Goal: Task Accomplishment & Management: Manage account settings

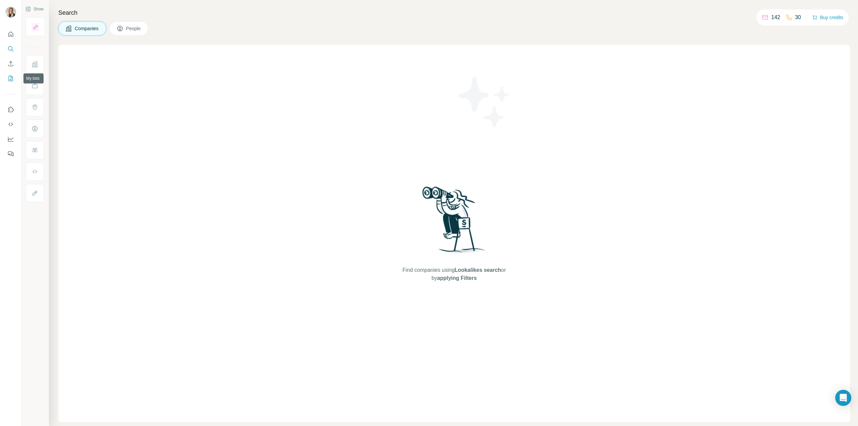
click at [11, 81] on icon "My lists" at bounding box center [10, 78] width 7 height 7
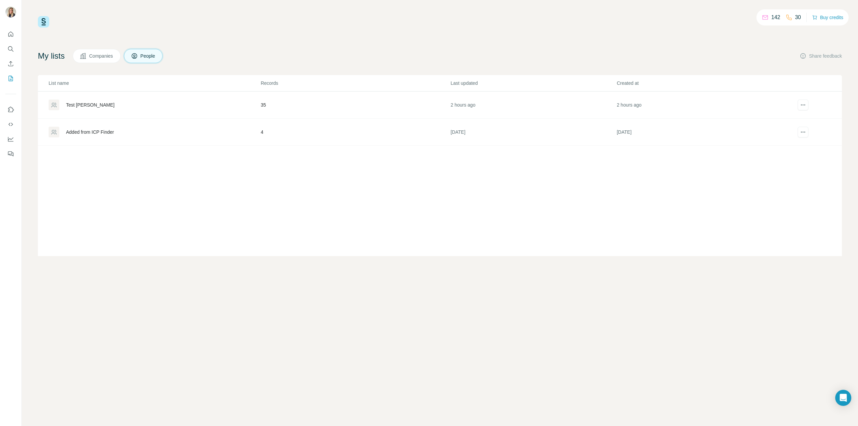
click at [84, 102] on div "Test [PERSON_NAME]" at bounding box center [90, 105] width 49 height 7
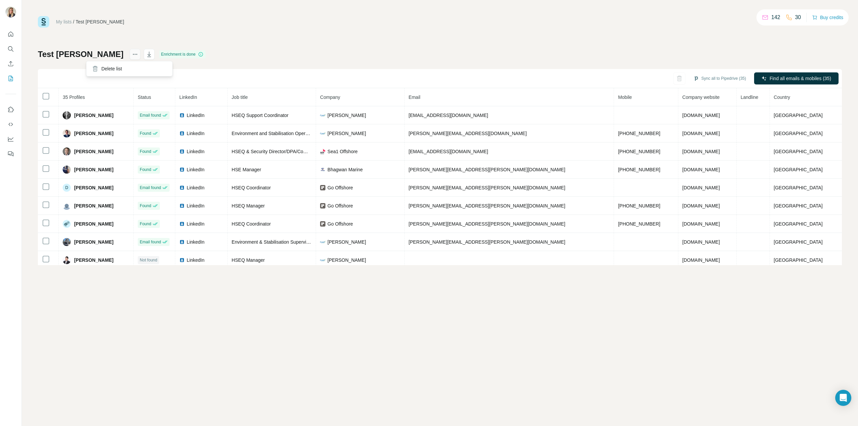
click at [130, 55] on button "actions" at bounding box center [135, 54] width 11 height 11
click at [132, 57] on icon "actions" at bounding box center [135, 54] width 7 height 7
click at [146, 53] on icon "button" at bounding box center [149, 54] width 7 height 7
